Goal: Task Accomplishment & Management: Use online tool/utility

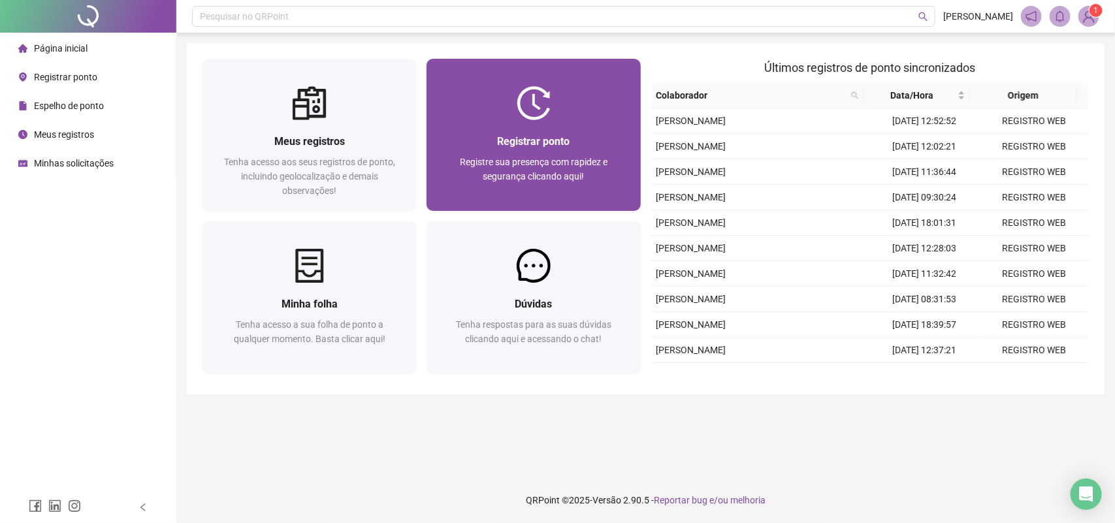
click at [557, 113] on div at bounding box center [534, 103] width 214 height 34
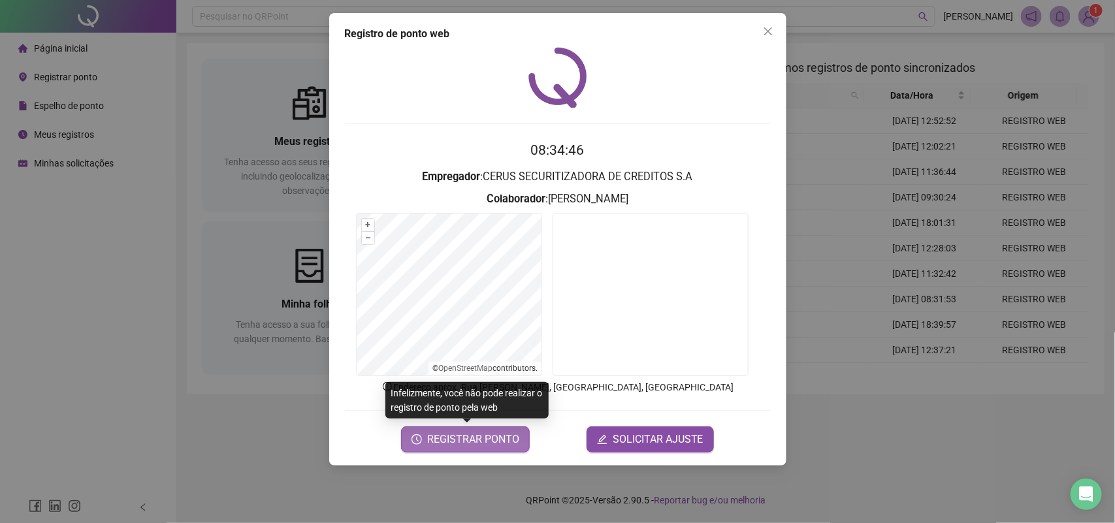
click at [474, 452] on button "REGISTRAR PONTO" at bounding box center [465, 440] width 129 height 26
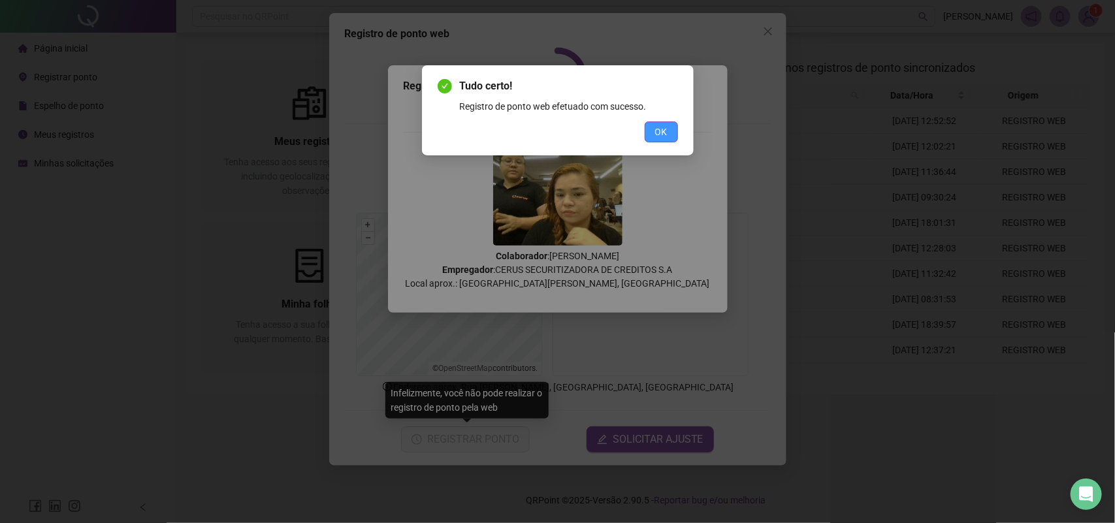
click at [654, 129] on button "OK" at bounding box center [661, 132] width 33 height 21
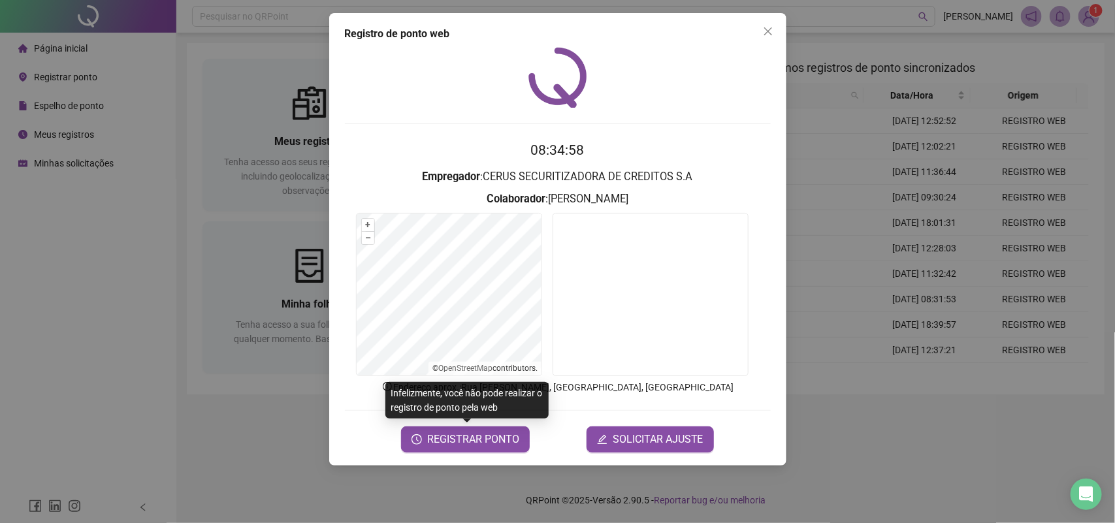
click at [51, 95] on div "Registro de ponto web 08:34:58 Empregador : CERUS SECURITIZADORA DE CREDITOS S.…" at bounding box center [557, 261] width 1115 height 523
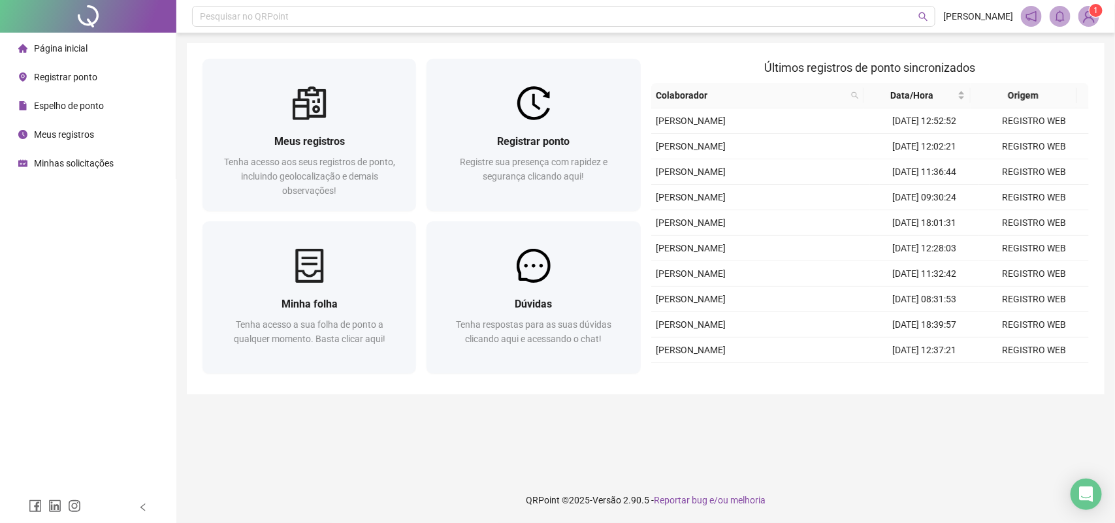
click at [71, 132] on span "Meus registros" at bounding box center [64, 134] width 60 height 10
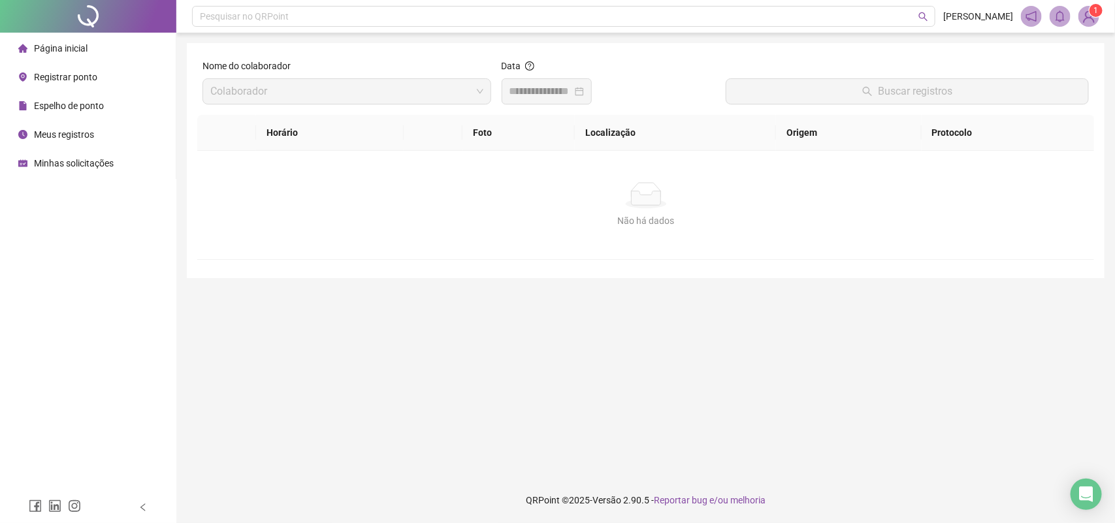
click at [521, 86] on div "Data" at bounding box center [609, 82] width 214 height 46
click at [550, 90] on input at bounding box center [541, 92] width 63 height 16
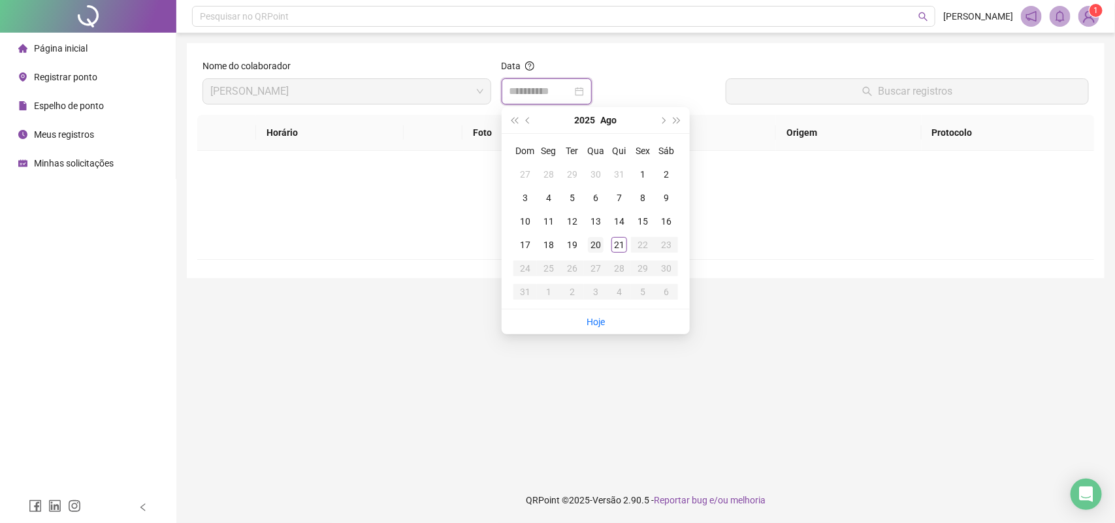
type input "**********"
click at [589, 246] on div "20" at bounding box center [596, 245] width 16 height 16
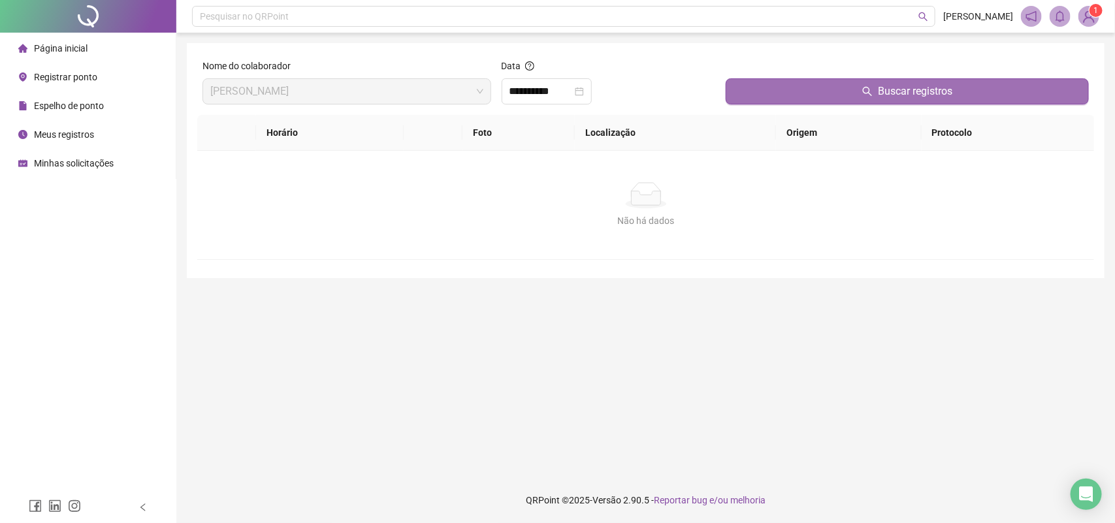
click at [790, 95] on button "Buscar registros" at bounding box center [907, 91] width 363 height 26
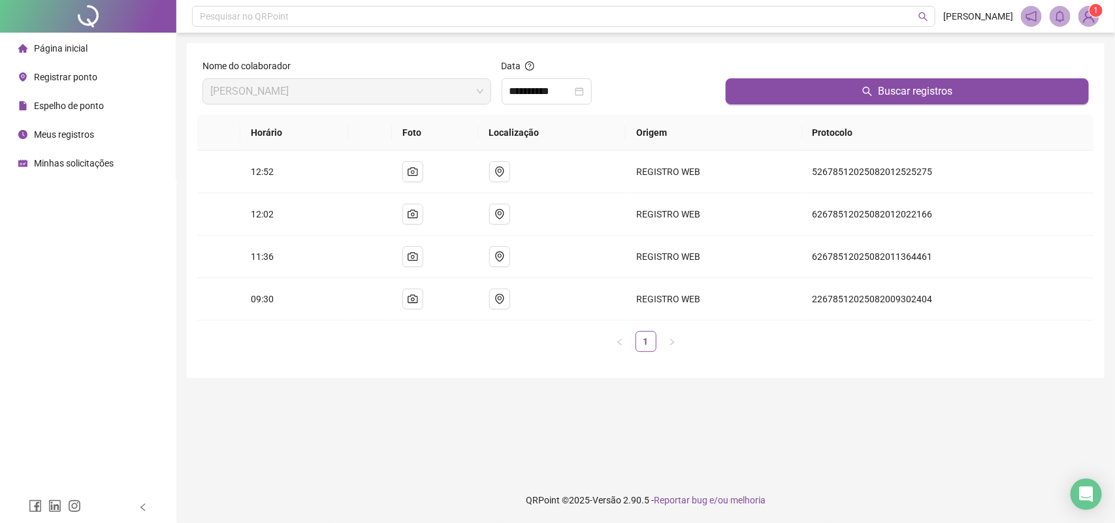
click at [63, 76] on span "Registrar ponto" at bounding box center [65, 77] width 63 height 10
